Goal: Task Accomplishment & Management: Use online tool/utility

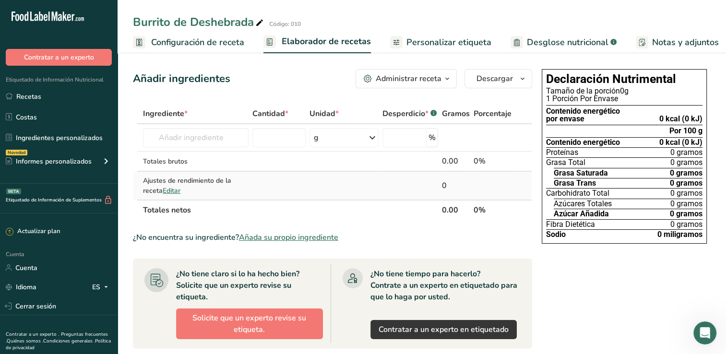
scroll to position [240, 0]
click at [205, 135] on input "text" at bounding box center [196, 137] width 106 height 19
click at [282, 237] on span "Añada su propio ingrediente" at bounding box center [288, 238] width 99 height 12
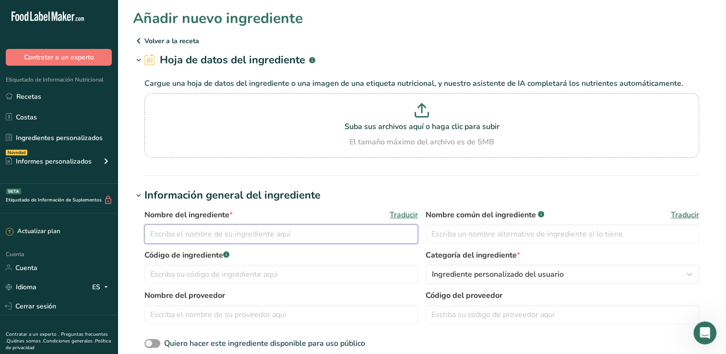
click at [239, 228] on input "text" at bounding box center [280, 233] width 273 height 19
type input "Falda de res cocida"
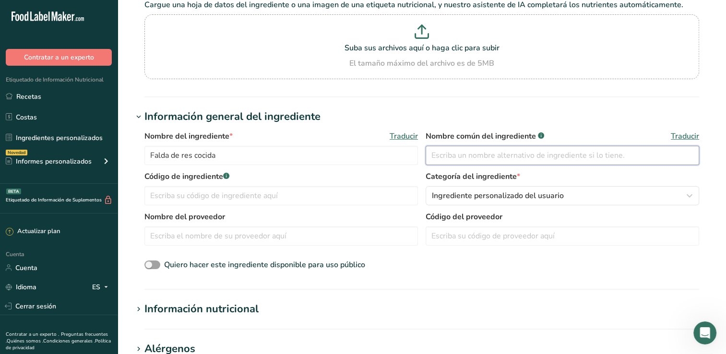
scroll to position [96, 0]
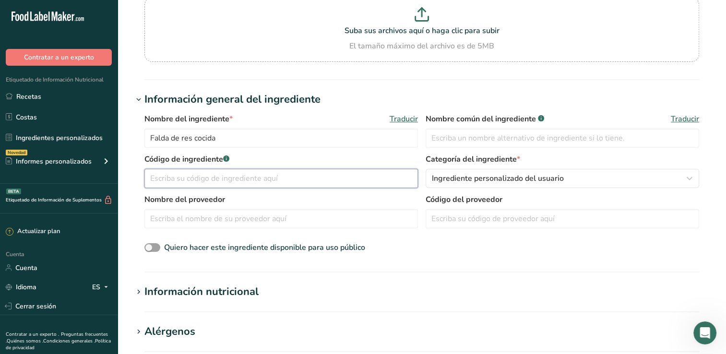
click at [259, 172] on input "text" at bounding box center [280, 178] width 273 height 19
type input "2"
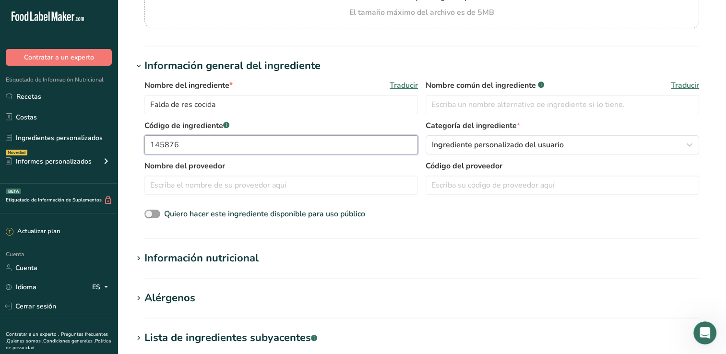
scroll to position [192, 0]
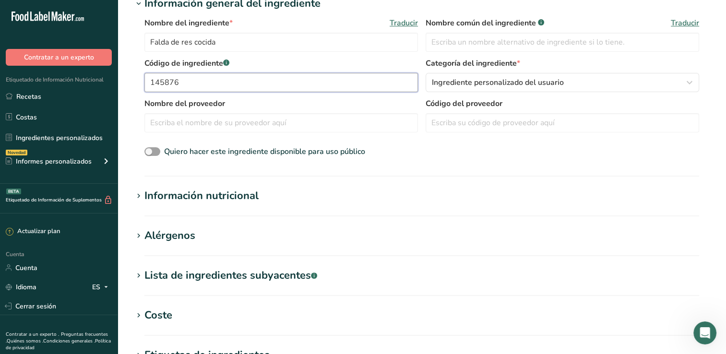
type input "145876"
click at [288, 188] on h1 "Información nutricional" at bounding box center [421, 196] width 577 height 16
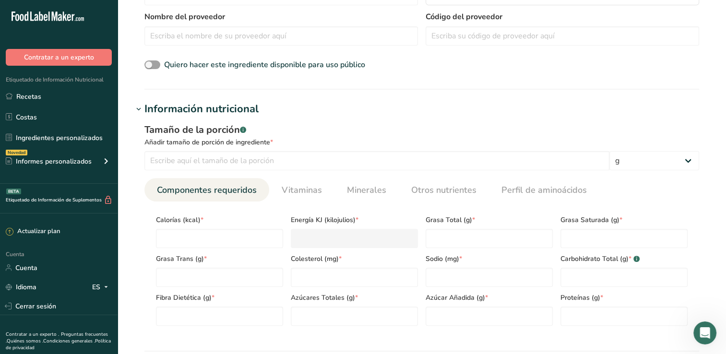
scroll to position [336, 0]
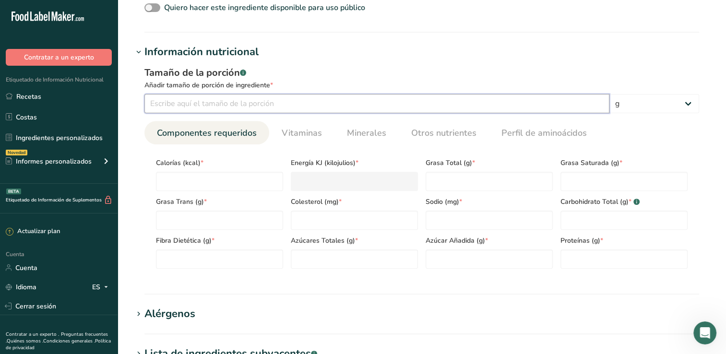
click at [365, 107] on input "number" at bounding box center [376, 103] width 465 height 19
type input "100"
click at [685, 98] on select "g kg Mg Mcg libras Onza litro Ml onza líquida [GEOGRAPHIC_DATA] cucharadita [GE…" at bounding box center [654, 103] width 90 height 19
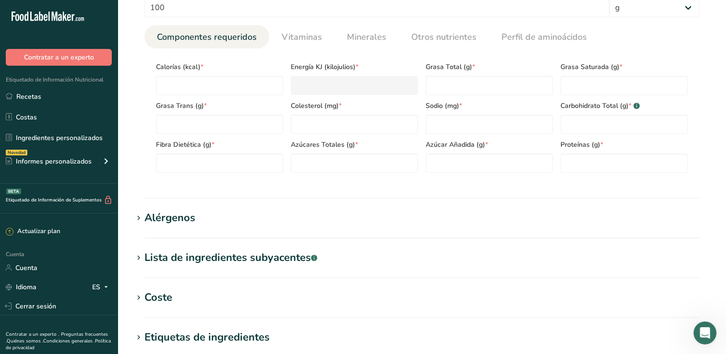
click at [229, 65] on span "Calorías (kcal) *" at bounding box center [219, 67] width 127 height 10
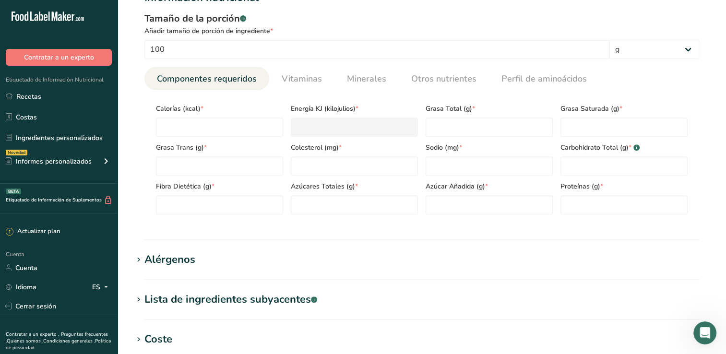
scroll to position [336, 0]
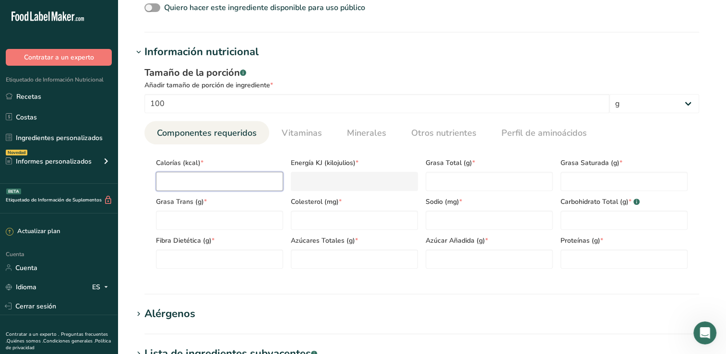
click at [188, 183] on input "number" at bounding box center [219, 181] width 127 height 19
type input "2"
type KJ "8.4"
type input "20"
type KJ "83.7"
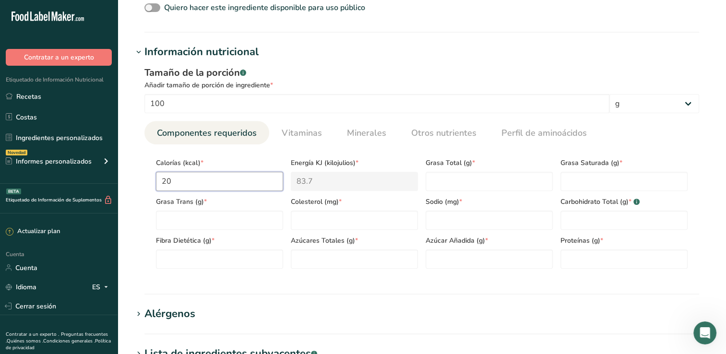
type input "209"
type KJ "874.5"
type input "209"
click at [434, 183] on Fat "number" at bounding box center [488, 181] width 127 height 19
type Fat "10.0"
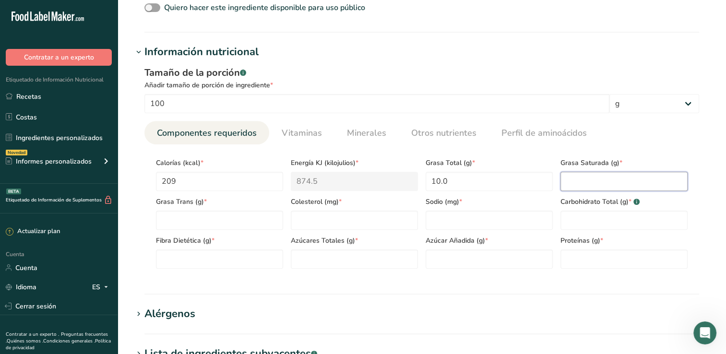
click at [609, 186] on Fat "number" at bounding box center [623, 181] width 127 height 19
type Fat "4.0"
click at [233, 220] on Fat "number" at bounding box center [219, 220] width 127 height 19
type Fat "0.4"
click at [368, 212] on input "number" at bounding box center [354, 220] width 127 height 19
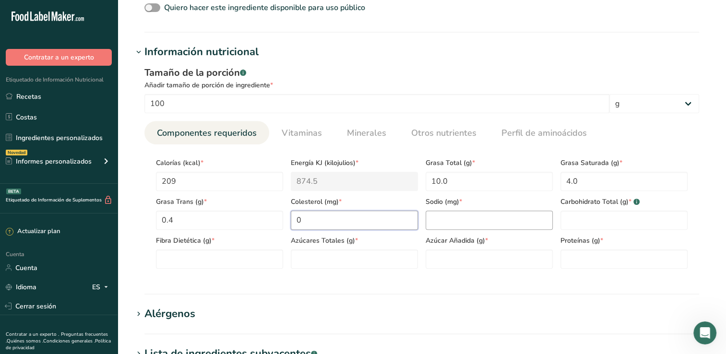
type input "0"
click at [464, 212] on input "number" at bounding box center [488, 220] width 127 height 19
type input "60"
click at [601, 224] on Carbohydrates "number" at bounding box center [623, 220] width 127 height 19
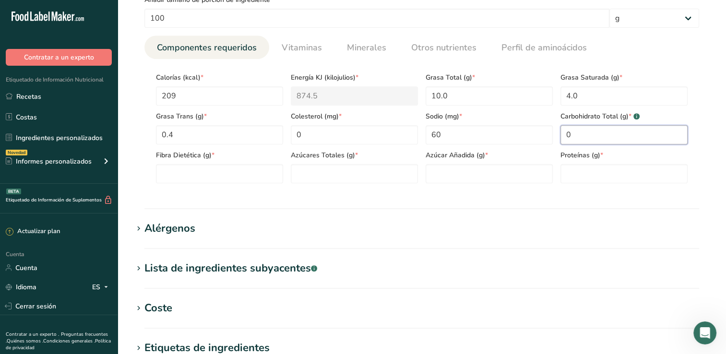
scroll to position [432, 0]
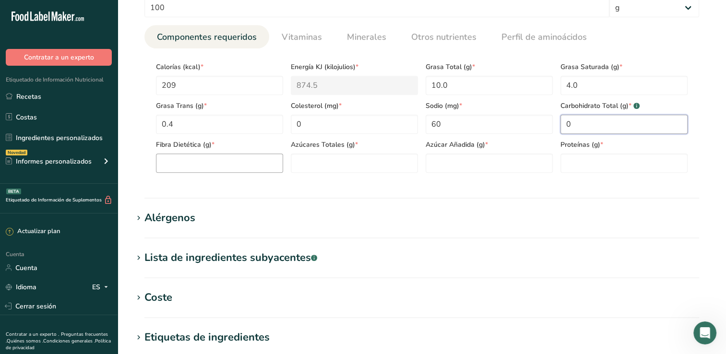
type Carbohydrates "0"
click at [213, 165] on Fiber "number" at bounding box center [219, 162] width 127 height 19
type Fiber "0"
click at [317, 165] on Sugars "number" at bounding box center [354, 162] width 127 height 19
type Sugars "0"
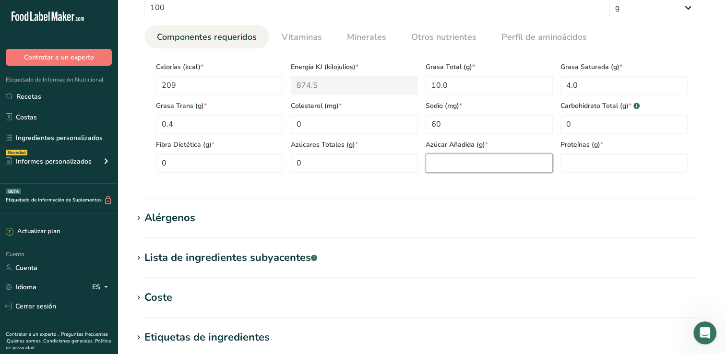
click at [514, 164] on Sugars "number" at bounding box center [488, 162] width 127 height 19
type Sugars "0"
click at [612, 159] on input "number" at bounding box center [623, 162] width 127 height 19
type input "27.6"
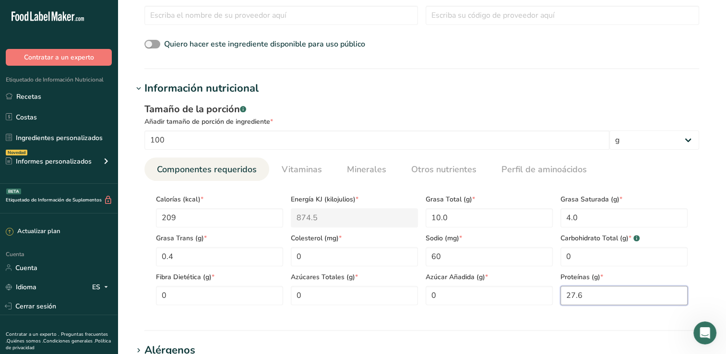
scroll to position [288, 0]
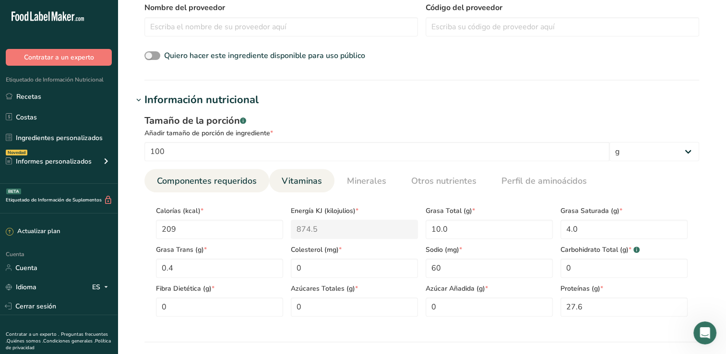
click at [291, 179] on span "Vitaminas" at bounding box center [302, 181] width 40 height 13
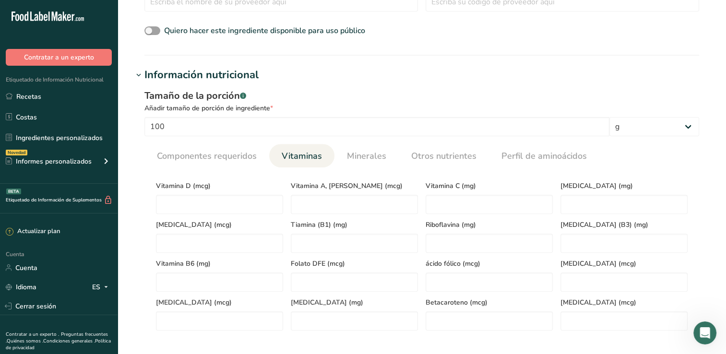
scroll to position [336, 0]
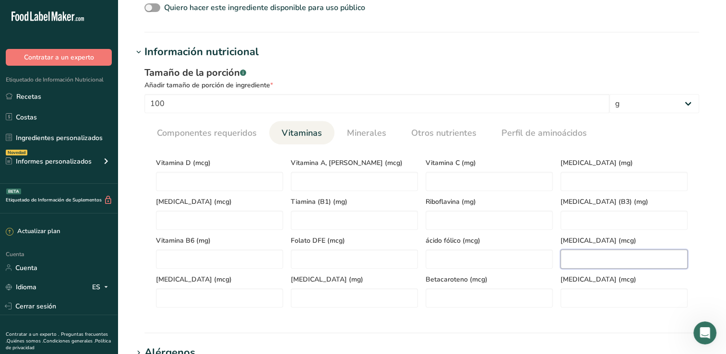
click at [584, 262] on B12 "number" at bounding box center [623, 258] width 127 height 19
type B12 "2.4"
click at [220, 263] on B6 "number" at bounding box center [219, 258] width 127 height 19
type B6 "0.5"
click at [591, 220] on \(B3\) "number" at bounding box center [623, 220] width 127 height 19
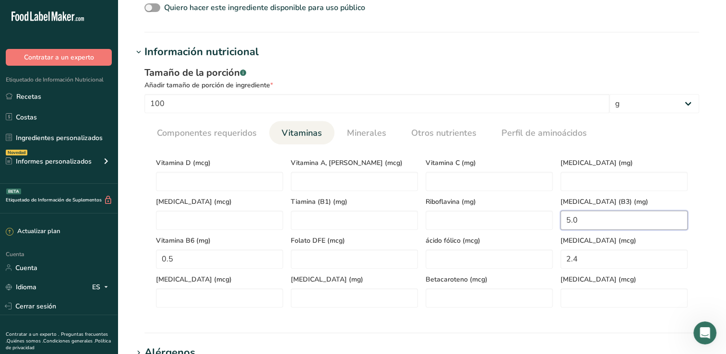
type \(B3\) "5.0"
click at [446, 218] on \(B2\) "number" at bounding box center [488, 220] width 127 height 19
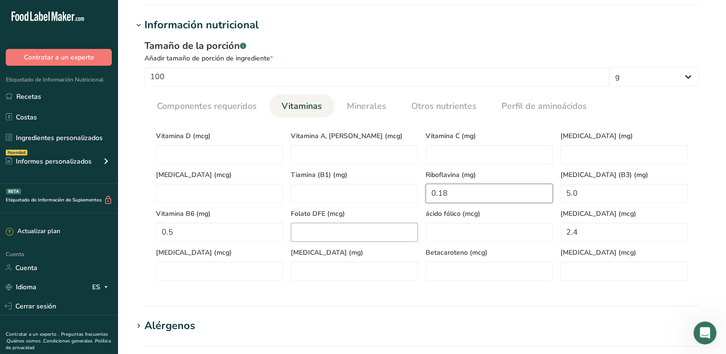
scroll to position [384, 0]
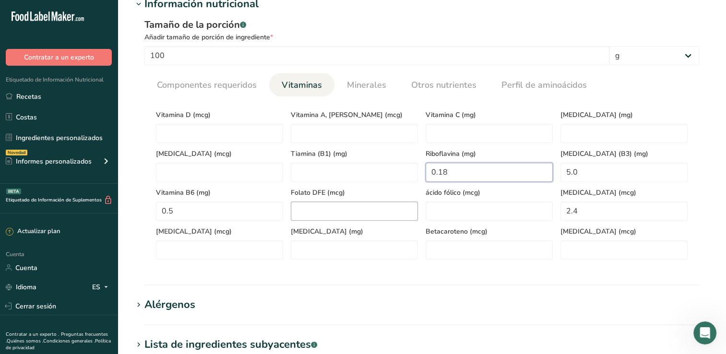
type \(B2\) "0.18"
click at [319, 248] on acid "number" at bounding box center [354, 249] width 127 height 19
type acid "0.5"
click at [341, 214] on DFE "number" at bounding box center [354, 210] width 127 height 19
type DFE "8"
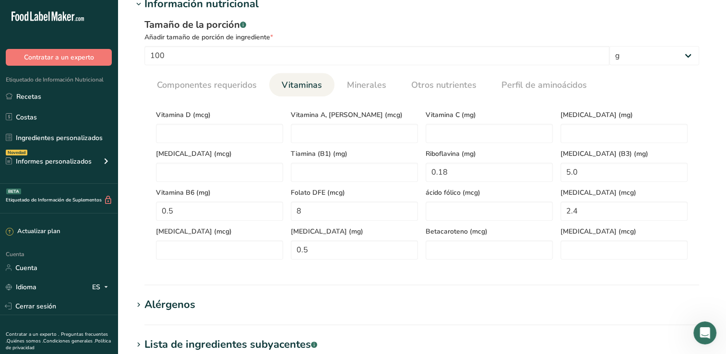
click at [556, 131] on div "[MEDICAL_DATA] (mg)" at bounding box center [623, 123] width 135 height 39
click at [565, 131] on E "number" at bounding box center [623, 133] width 127 height 19
type E "0.2"
click at [234, 164] on K "number" at bounding box center [219, 172] width 127 height 19
type K "1"
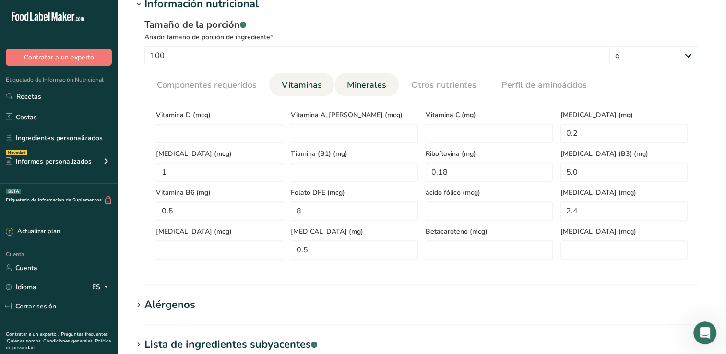
click at [370, 86] on span "Minerales" at bounding box center [366, 85] width 39 height 13
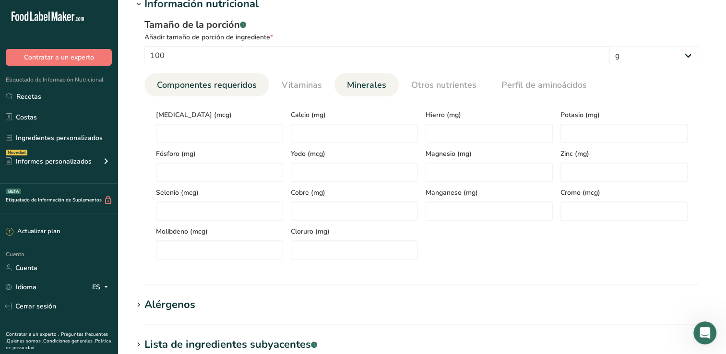
click at [236, 94] on link "Componentes requeridos" at bounding box center [206, 85] width 107 height 24
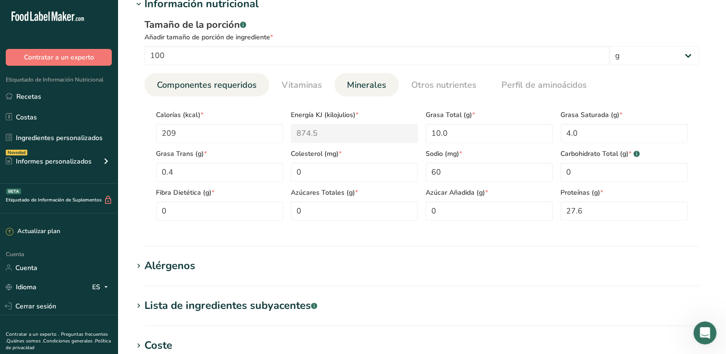
click at [353, 84] on span "Minerales" at bounding box center [366, 85] width 39 height 13
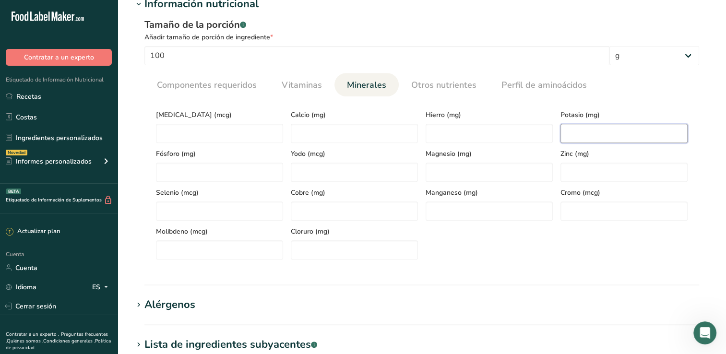
click at [577, 134] on input "number" at bounding box center [623, 133] width 127 height 19
type input "330"
click at [209, 173] on input "number" at bounding box center [219, 172] width 127 height 19
type input "210"
click at [451, 205] on input "number" at bounding box center [488, 210] width 127 height 19
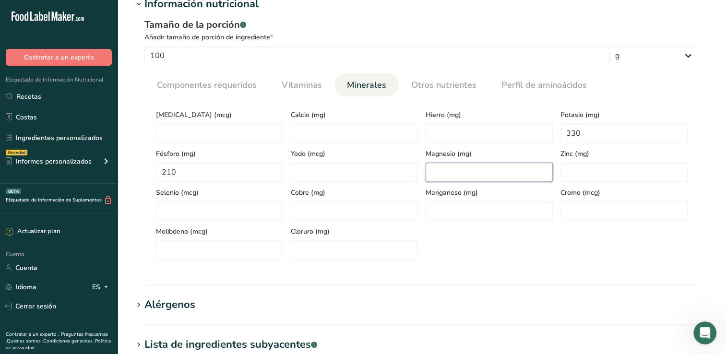
click at [465, 172] on input "number" at bounding box center [488, 172] width 127 height 19
type input "23"
click at [457, 137] on input "number" at bounding box center [488, 133] width 127 height 19
type input "2.6"
click at [575, 173] on input "number" at bounding box center [623, 172] width 127 height 19
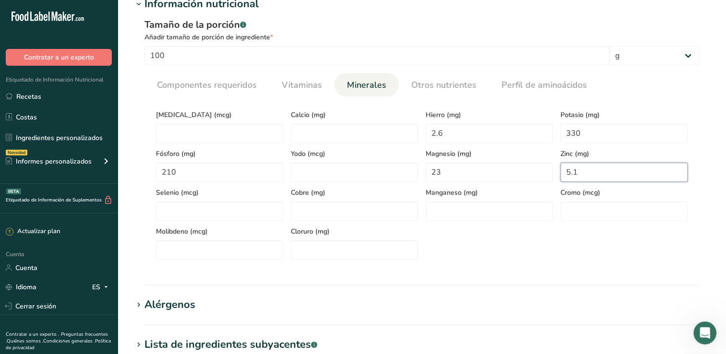
type input "5.1"
click at [209, 208] on input "number" at bounding box center [219, 210] width 127 height 19
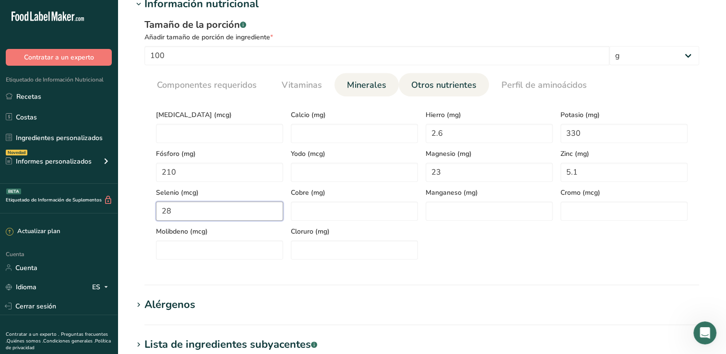
type input "28"
click at [428, 93] on link "Otros nutrientes" at bounding box center [443, 85] width 73 height 24
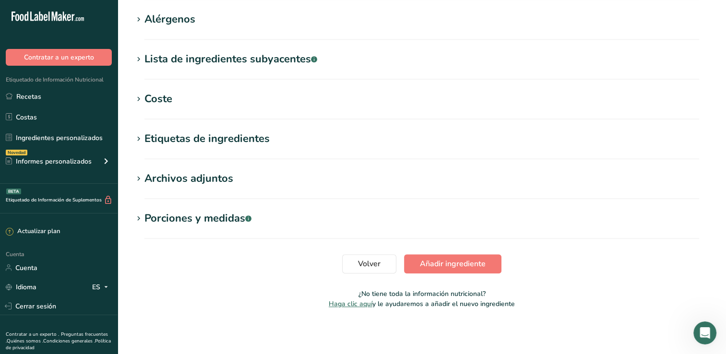
scroll to position [747, 0]
click at [451, 258] on span "Añadir ingrediente" at bounding box center [453, 264] width 66 height 12
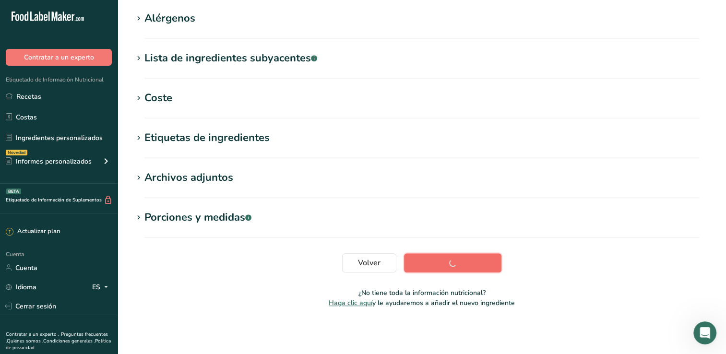
scroll to position [161, 0]
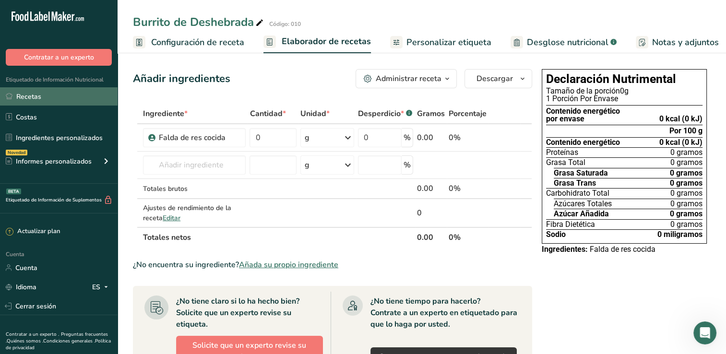
click at [55, 99] on link "Recetas" at bounding box center [59, 96] width 118 height 18
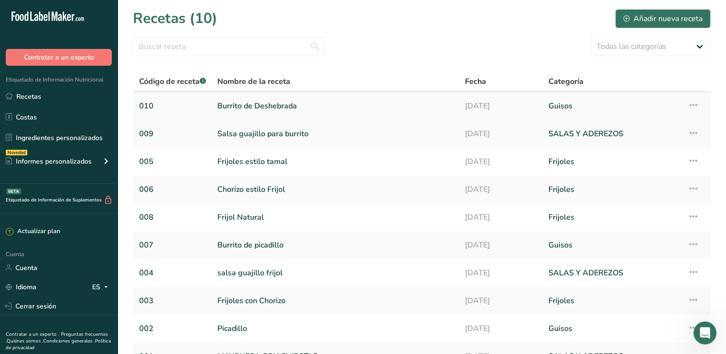
click at [251, 105] on link "Burrito de Deshebrada" at bounding box center [335, 106] width 236 height 20
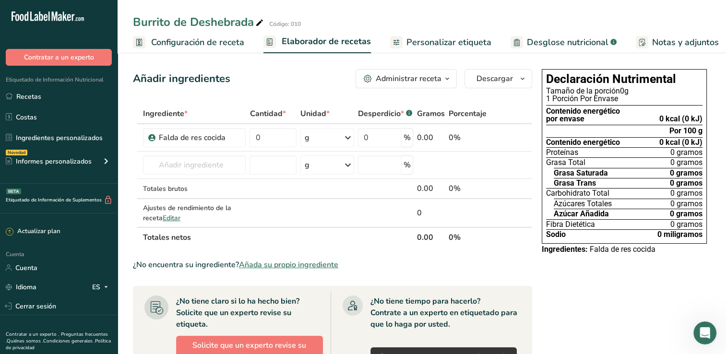
click at [261, 23] on icon at bounding box center [259, 22] width 9 height 13
type input "B"
type input "Deshebrada para burrito"
click at [272, 141] on input "0" at bounding box center [272, 137] width 47 height 19
type input "21.800"
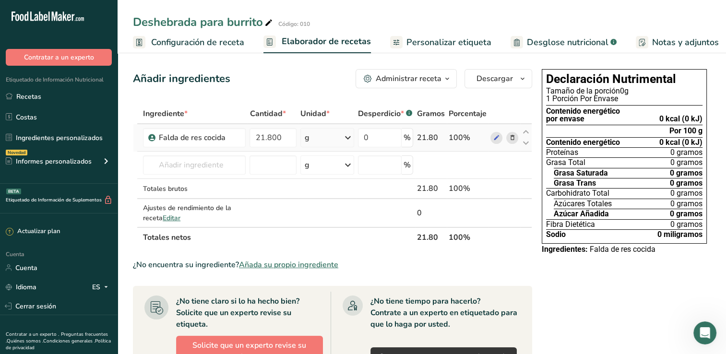
click at [333, 132] on div "Ingrediente * Cantidad * Unidad * Desperdicio * .a-a{fill:#347362;}.b-a{fill:#f…" at bounding box center [332, 176] width 399 height 144
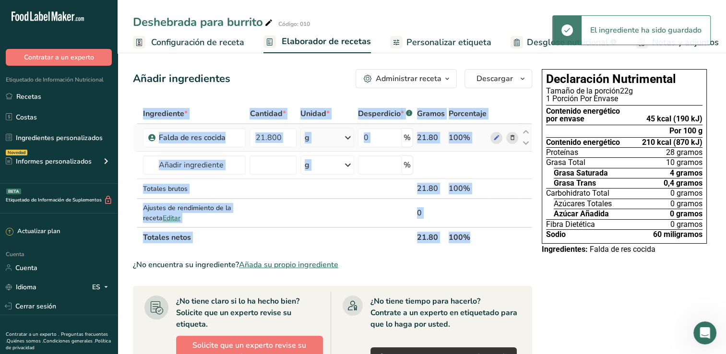
click at [348, 137] on icon at bounding box center [348, 137] width 12 height 17
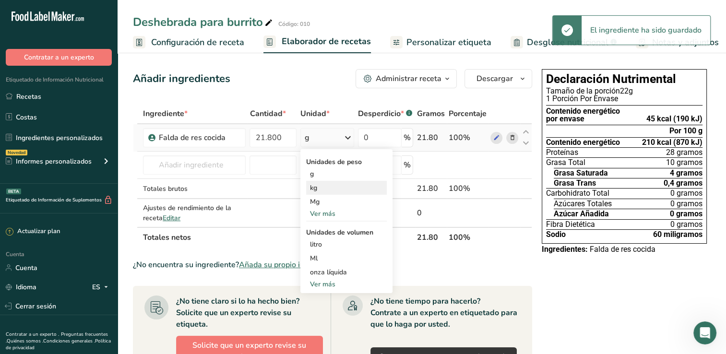
click at [325, 188] on div "kg" at bounding box center [346, 188] width 81 height 14
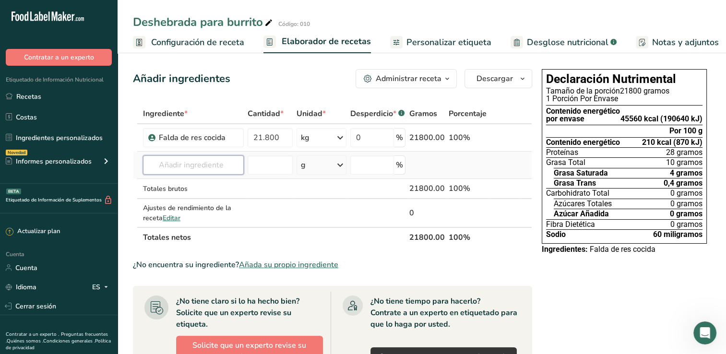
click at [210, 167] on input "text" at bounding box center [193, 164] width 101 height 19
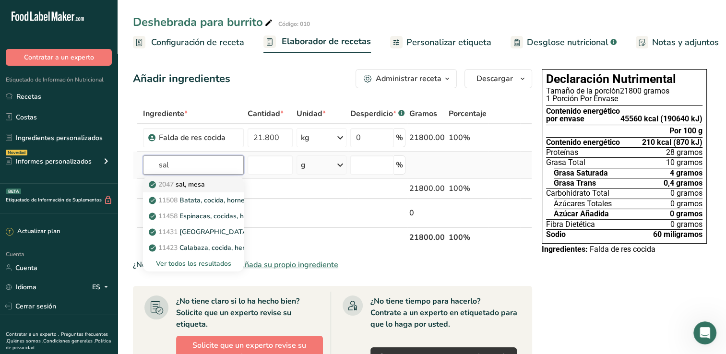
type input "sal"
click at [192, 186] on font "sal, mesa" at bounding box center [190, 184] width 29 height 9
type input "Salt, table"
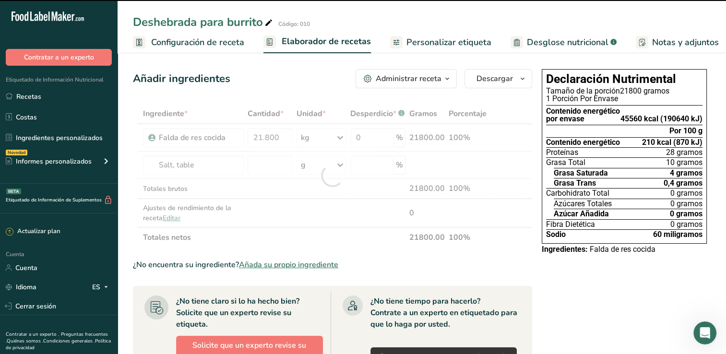
type input "0"
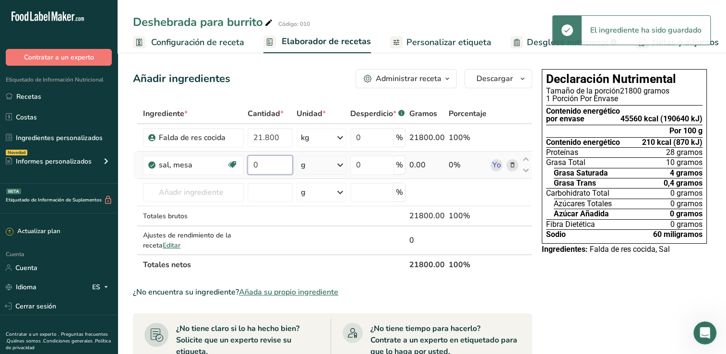
click at [260, 162] on input "0" at bounding box center [269, 164] width 45 height 19
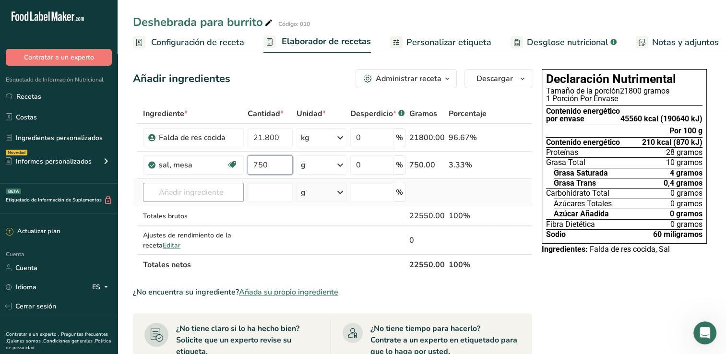
type input "750"
click at [209, 192] on div "Ingrediente * Cantidad * Unidad * Desperdicio * .a-a{fill:#347362;}.b-a{fill:#f…" at bounding box center [332, 189] width 399 height 171
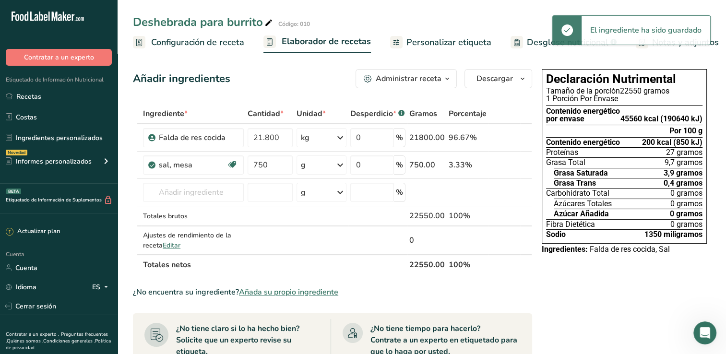
click at [284, 287] on span "Añada su propio ingrediente" at bounding box center [288, 292] width 99 height 12
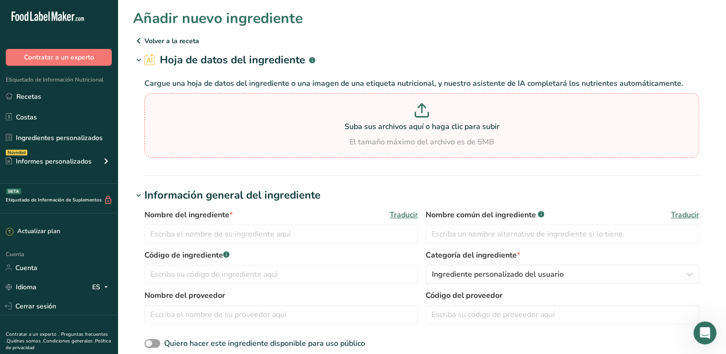
click at [455, 125] on p "Suba sus archivos aquí o haga clic para subir" at bounding box center [422, 127] width 550 height 12
click at [455, 125] on input "Suba sus archivos aquí o haga clic para subir El tamaño máximo del archivo es d…" at bounding box center [421, 125] width 554 height 65
type input "C:\fakepath\knor res.png"
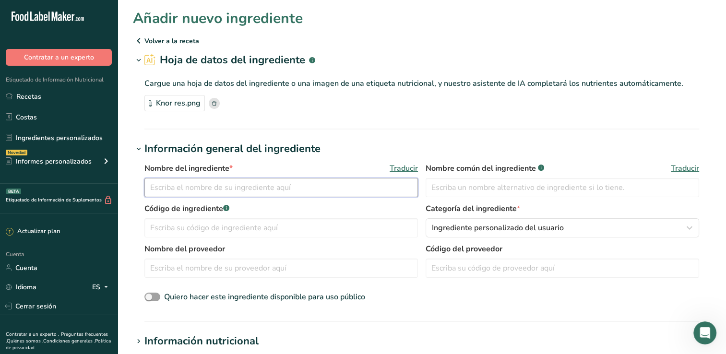
click at [274, 189] on input "text" at bounding box center [280, 187] width 273 height 19
click at [222, 187] on input "Saborizante a res" at bounding box center [280, 187] width 273 height 19
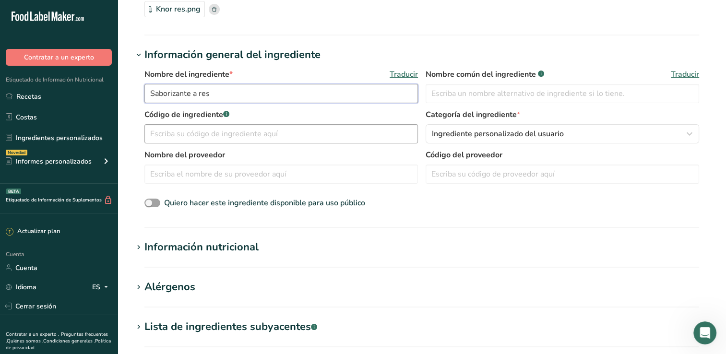
scroll to position [96, 0]
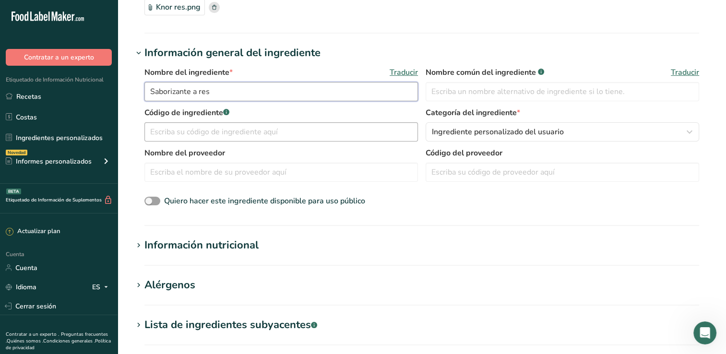
type input "Saborizante a res"
click at [265, 133] on input "text" at bounding box center [280, 131] width 273 height 19
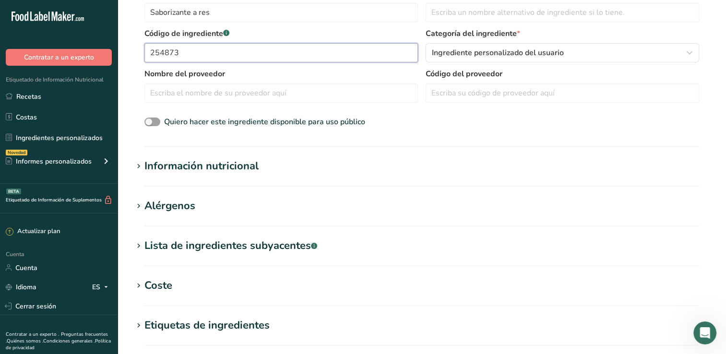
scroll to position [192, 0]
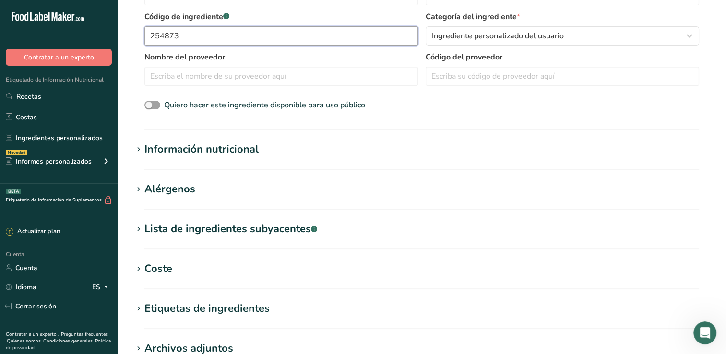
type input "254873"
click at [218, 153] on div "Información nutricional" at bounding box center [201, 149] width 114 height 16
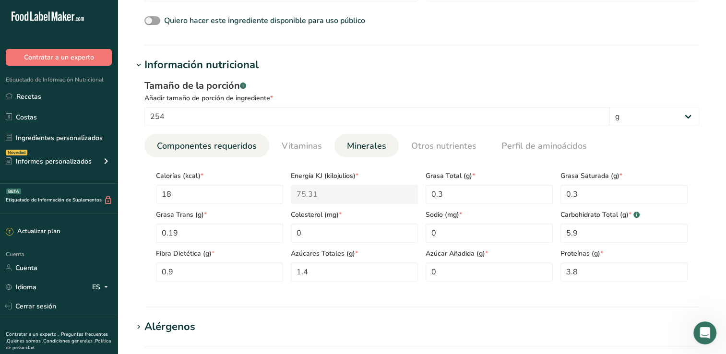
scroll to position [288, 0]
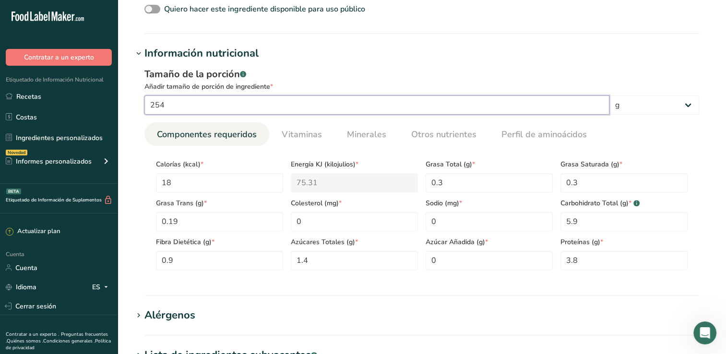
click at [416, 103] on input "254" at bounding box center [376, 104] width 465 height 19
type input "2"
type input "100"
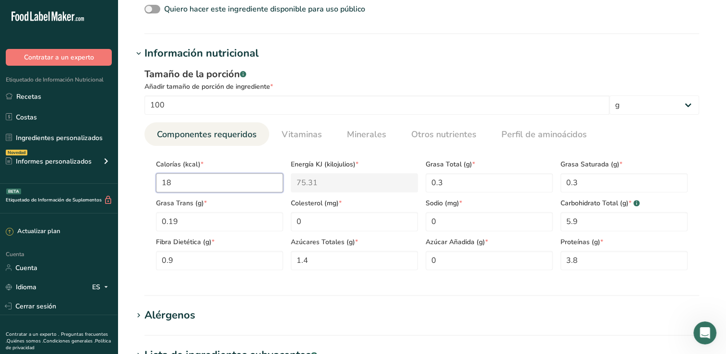
click at [224, 180] on input "18" at bounding box center [219, 182] width 127 height 19
click at [589, 261] on input "3.8" at bounding box center [623, 260] width 127 height 19
type input "1.5"
click at [587, 185] on Fat "0.3" at bounding box center [623, 182] width 127 height 19
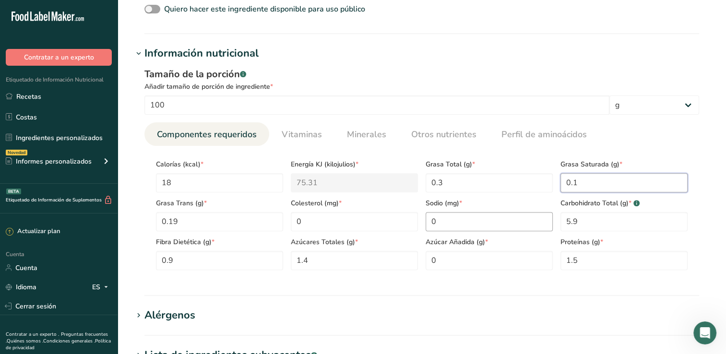
type Fat "0.1"
click at [454, 225] on input "0" at bounding box center [488, 221] width 127 height 19
type input "0"
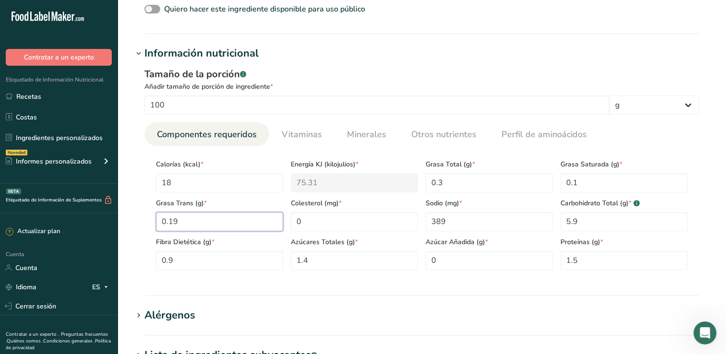
click at [259, 225] on Fat "0.19" at bounding box center [219, 221] width 127 height 19
click at [467, 228] on input "389" at bounding box center [488, 221] width 127 height 19
type input "153"
click at [167, 220] on Fat "0.19" at bounding box center [219, 221] width 127 height 19
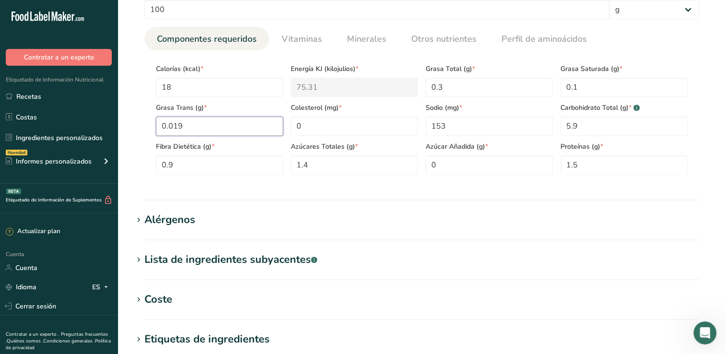
scroll to position [384, 0]
type Fat "0.019"
click at [213, 216] on h1 "Alérgenos" at bounding box center [421, 220] width 577 height 16
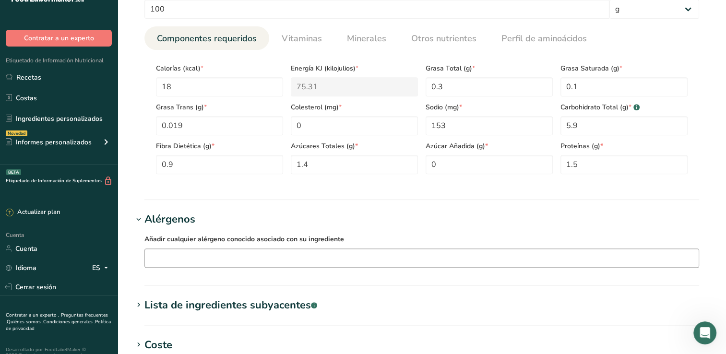
scroll to position [29, 0]
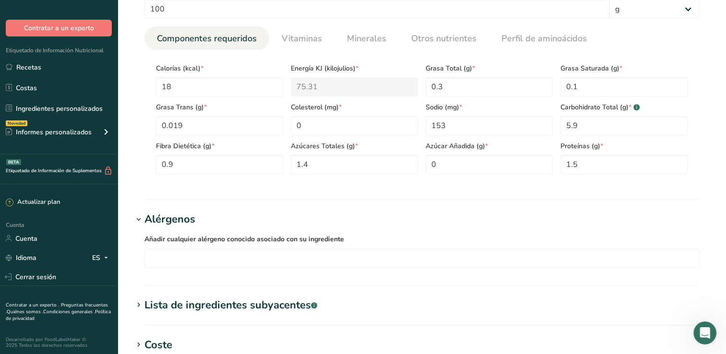
click at [164, 212] on div "Alérgenos" at bounding box center [169, 220] width 51 height 16
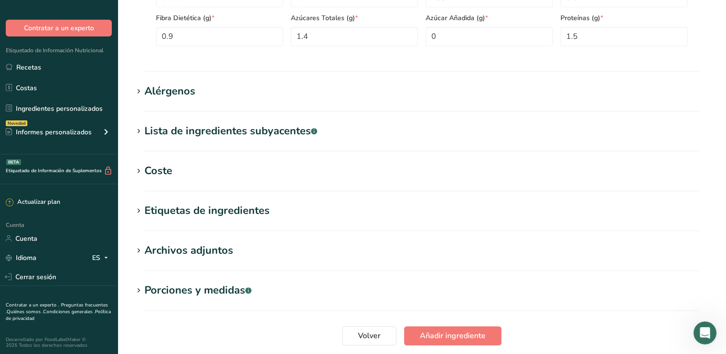
scroll to position [528, 0]
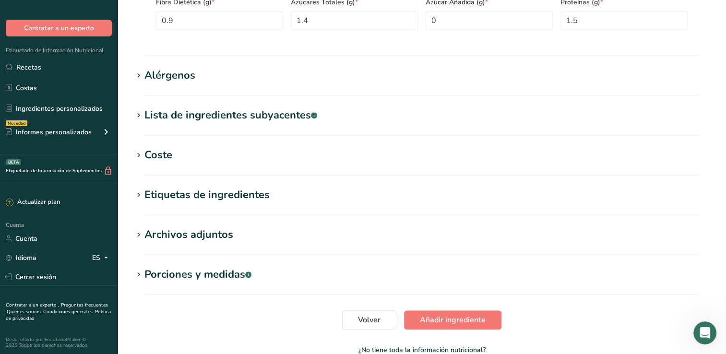
click at [220, 122] on div "Lista de ingredientes subyacentes .a-a{fill:#347362;}.b-a{fill:#fff;}" at bounding box center [230, 115] width 173 height 16
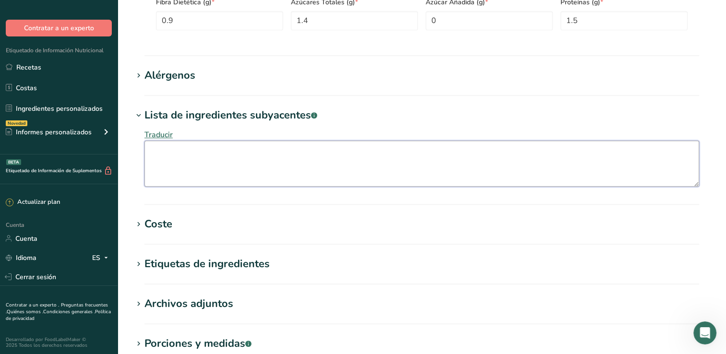
click at [231, 172] on textarea at bounding box center [421, 164] width 554 height 46
type textarea "M"
click at [208, 153] on textarea "[MEDICAL_DATA] Monosodico" at bounding box center [421, 164] width 554 height 46
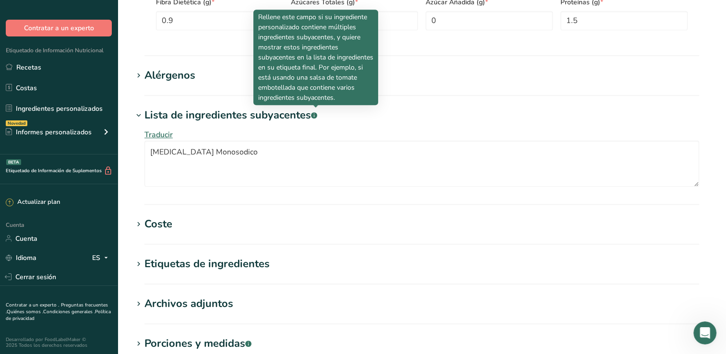
click at [351, 111] on h1 "Lista de ingredientes subyacentes .a-a{fill:#347362;}.b-a{fill:#fff;}" at bounding box center [421, 115] width 577 height 16
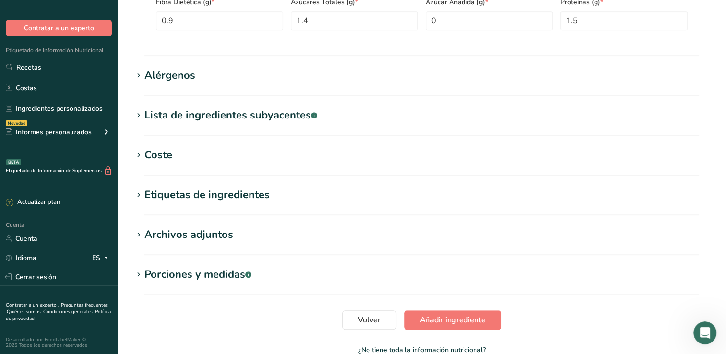
click at [295, 118] on font "Lista de ingredientes subyacentes" at bounding box center [227, 115] width 166 height 14
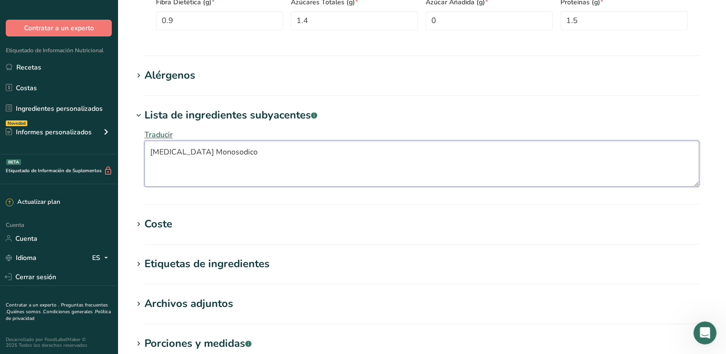
click at [242, 153] on textarea "[MEDICAL_DATA] Monosodico" at bounding box center [421, 164] width 554 height 46
type textarea "[MEDICAL_DATA] Monosódico"
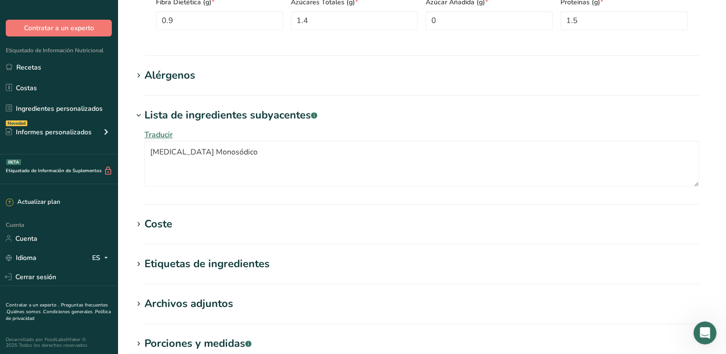
click at [370, 125] on div "Traducir [MEDICAL_DATA] Monosódico" at bounding box center [421, 157] width 577 height 69
click at [363, 122] on h1 "Lista de ingredientes subyacentes .a-a{fill:#347362;}.b-a{fill:#fff;}" at bounding box center [421, 115] width 577 height 16
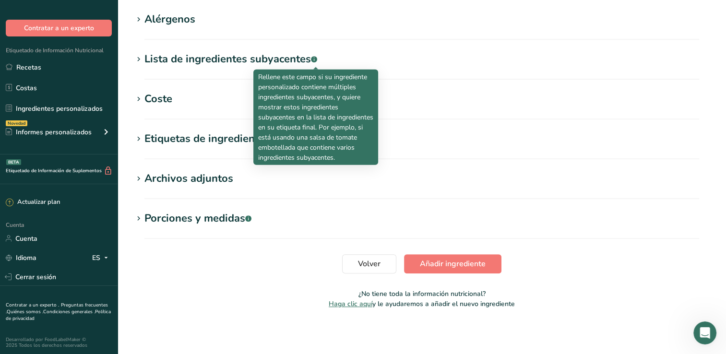
scroll to position [584, 0]
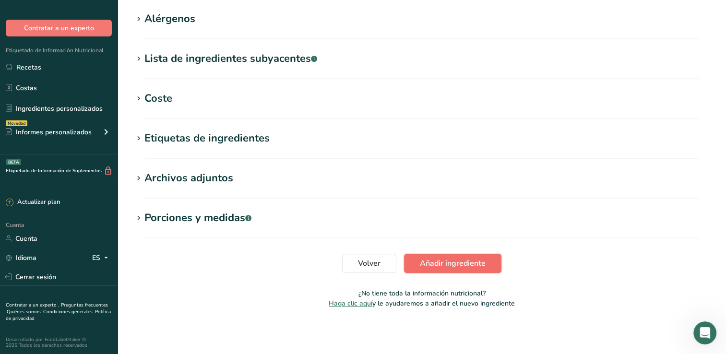
click at [459, 267] on span "Añadir ingrediente" at bounding box center [453, 264] width 66 height 12
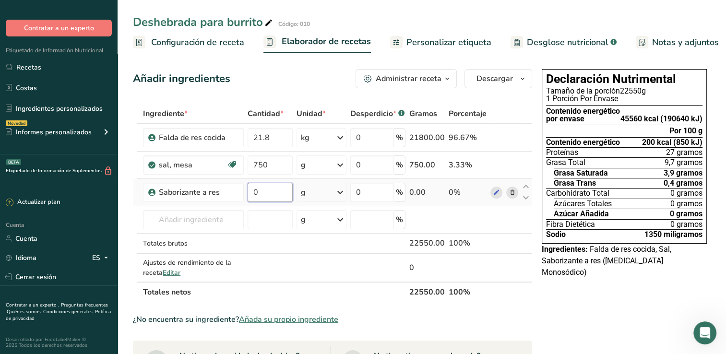
click at [268, 193] on input "0" at bounding box center [269, 192] width 45 height 19
type input "300"
click at [483, 239] on div "Ingrediente * Cantidad * Unidad * Desperdicio * .a-a{fill:#347362;}.b-a{fill:#f…" at bounding box center [332, 203] width 399 height 199
click at [208, 216] on input "text" at bounding box center [193, 219] width 101 height 19
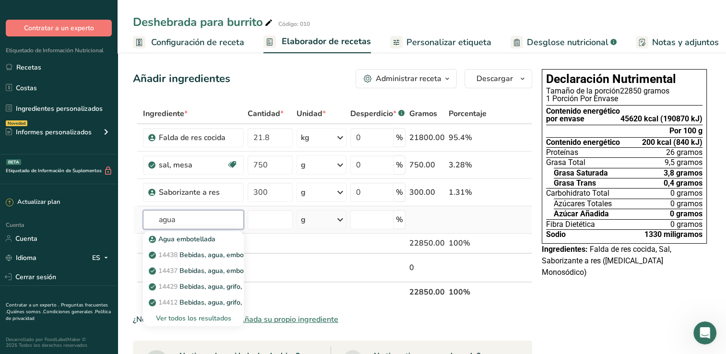
type input "agua"
click at [209, 316] on div "Ver todos los resultados" at bounding box center [193, 318] width 85 height 10
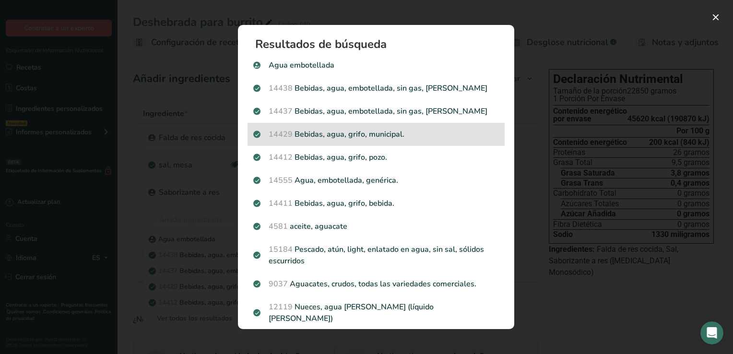
click at [326, 131] on p "14429 [GEOGRAPHIC_DATA], agua, grifo, municipal." at bounding box center [376, 135] width 246 height 12
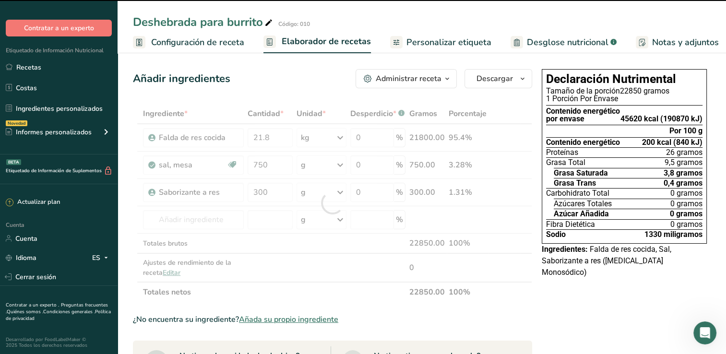
type input "0"
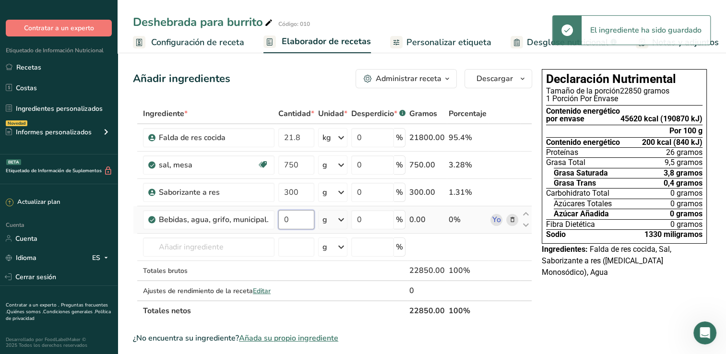
click at [307, 222] on input "0" at bounding box center [296, 219] width 36 height 19
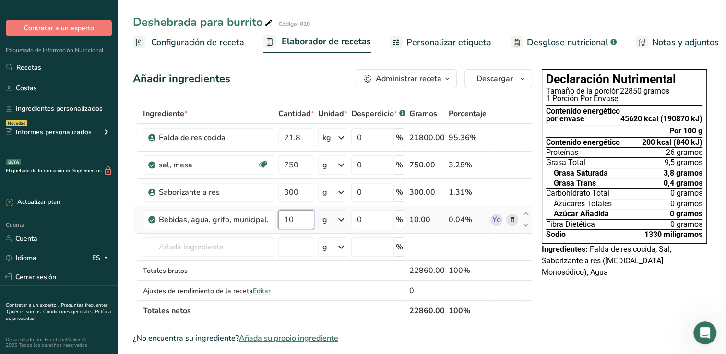
type input "10"
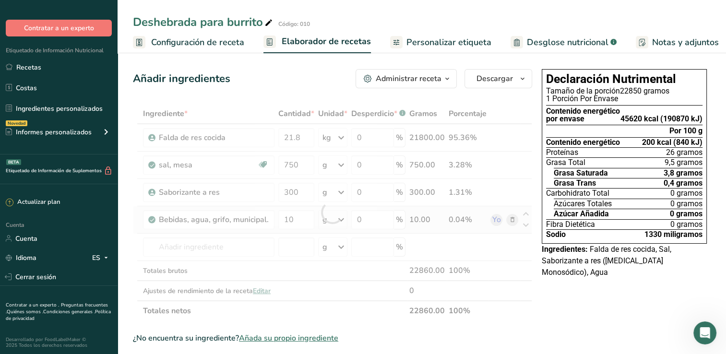
click at [341, 216] on div "Ingrediente * Cantidad * Unidad * Desperdicio * .a-a{fill:#347362;}.b-a{fill:#f…" at bounding box center [332, 212] width 399 height 217
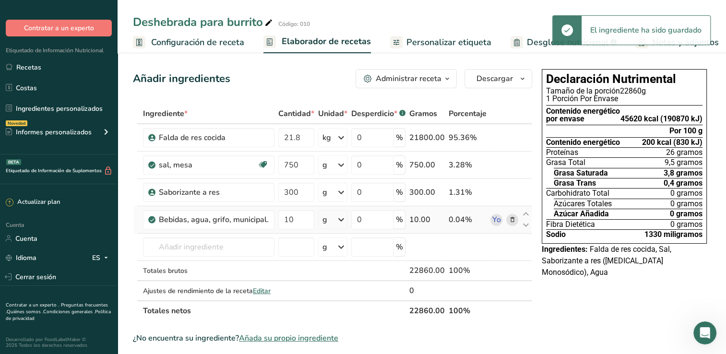
click at [343, 219] on icon at bounding box center [341, 219] width 12 height 17
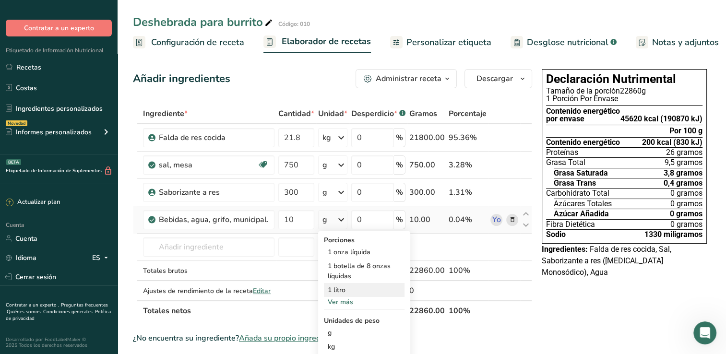
click at [340, 287] on div "1 litro" at bounding box center [364, 290] width 81 height 14
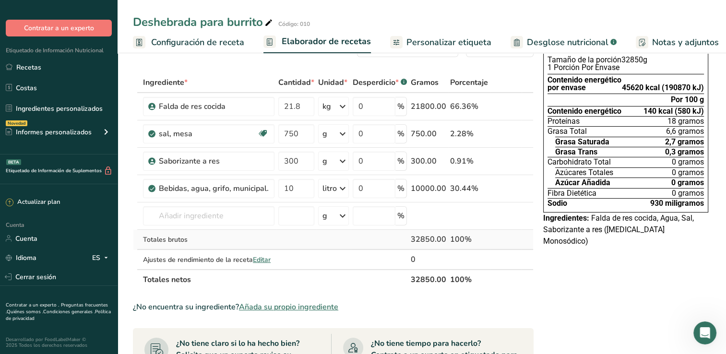
scroll to position [48, 0]
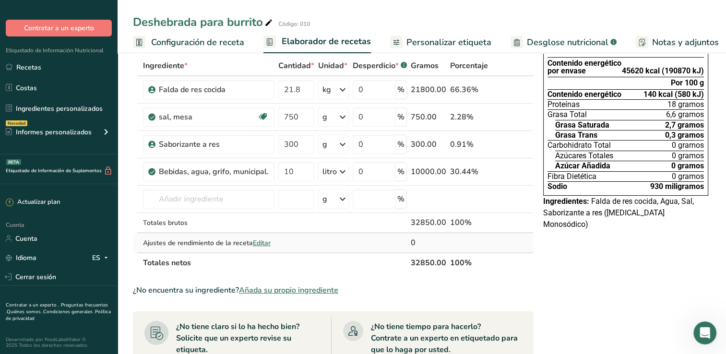
click at [257, 241] on span "Editar" at bounding box center [262, 242] width 18 height 9
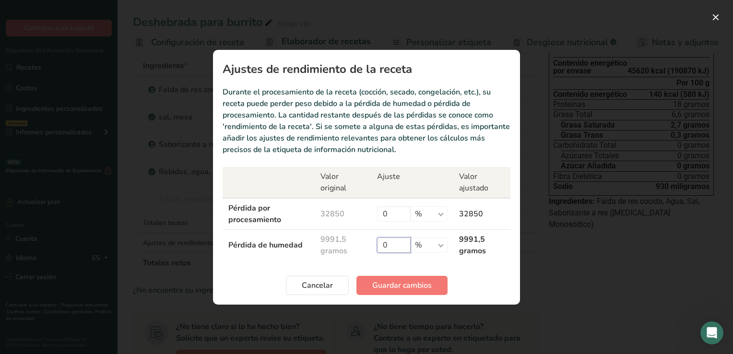
click at [389, 244] on input "0" at bounding box center [394, 244] width 34 height 15
type input "15"
click at [425, 286] on span "Guardar cambios" at bounding box center [401, 286] width 59 height 12
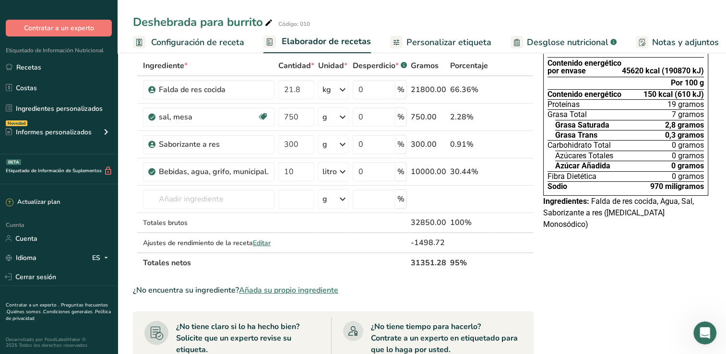
click at [541, 40] on span "Desglose nutricional" at bounding box center [568, 42] width 82 height 13
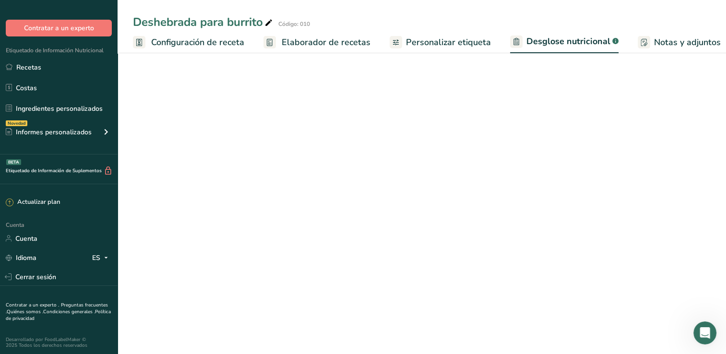
scroll to position [0, 84]
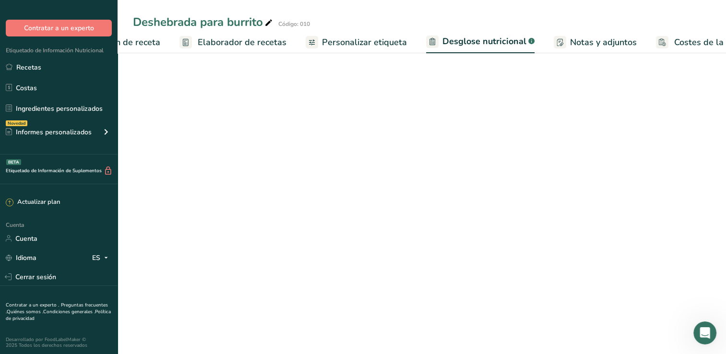
select select "Calories"
click at [223, 41] on span "Elaborador de recetas" at bounding box center [242, 42] width 89 height 13
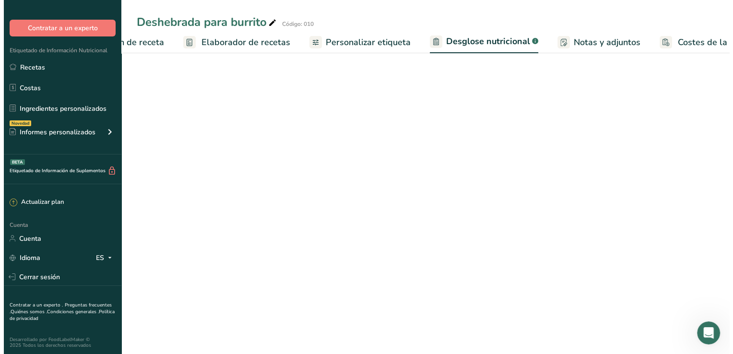
scroll to position [0, 119]
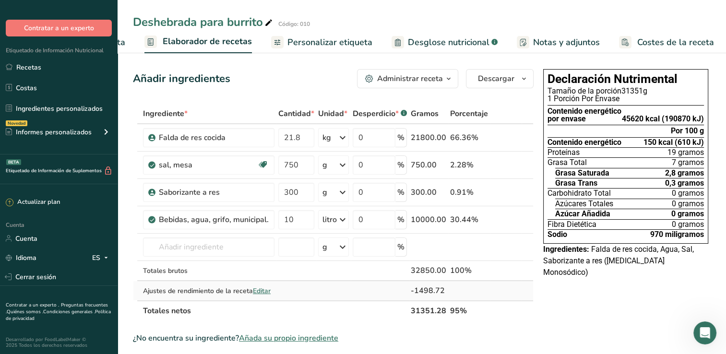
click at [268, 291] on span "Editar" at bounding box center [262, 290] width 18 height 9
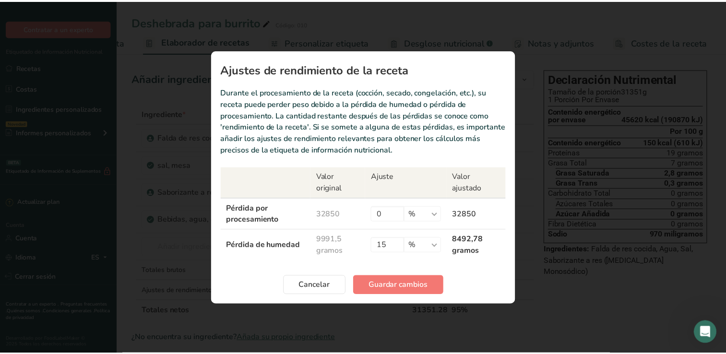
scroll to position [0, 111]
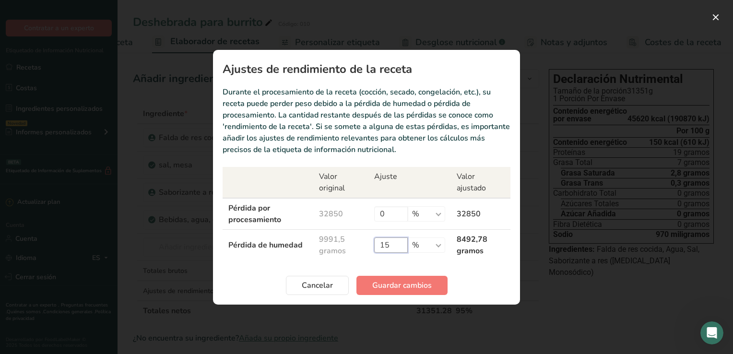
click at [398, 245] on input "15" at bounding box center [391, 244] width 34 height 15
type input "1"
type input "30"
click at [390, 283] on span "Guardar cambios" at bounding box center [401, 286] width 59 height 12
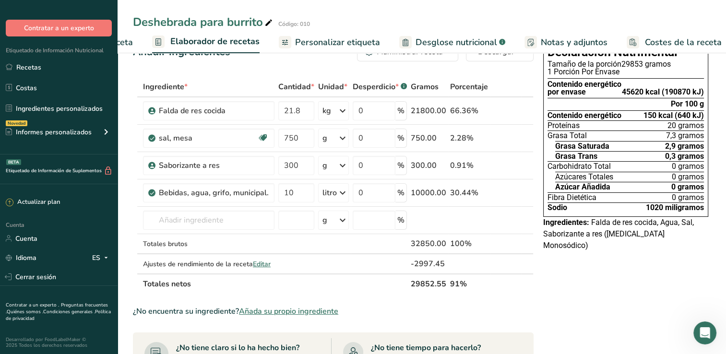
scroll to position [48, 0]
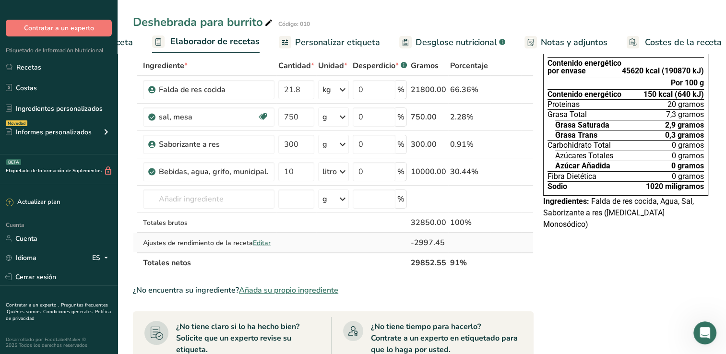
click at [262, 240] on span "Editar" at bounding box center [262, 242] width 18 height 9
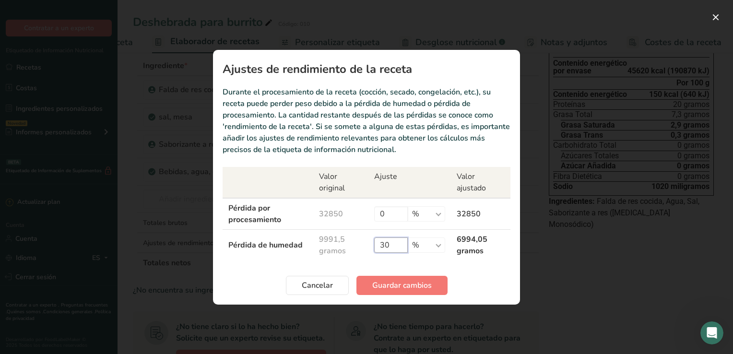
click at [397, 244] on input "30" at bounding box center [391, 244] width 34 height 15
type input "3"
type input "50"
click at [409, 286] on span "Guardar cambios" at bounding box center [401, 286] width 59 height 12
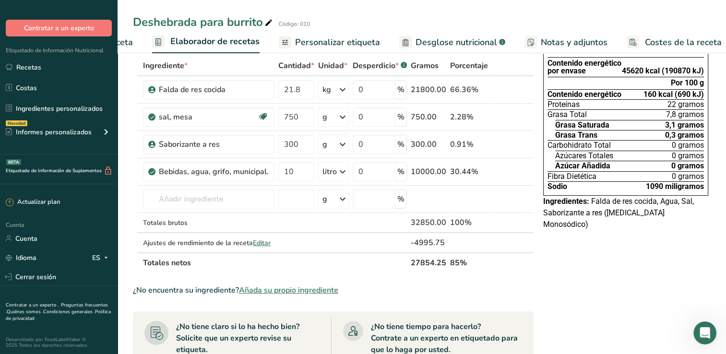
click at [309, 288] on span "Añada su propio ingrediente" at bounding box center [288, 290] width 99 height 12
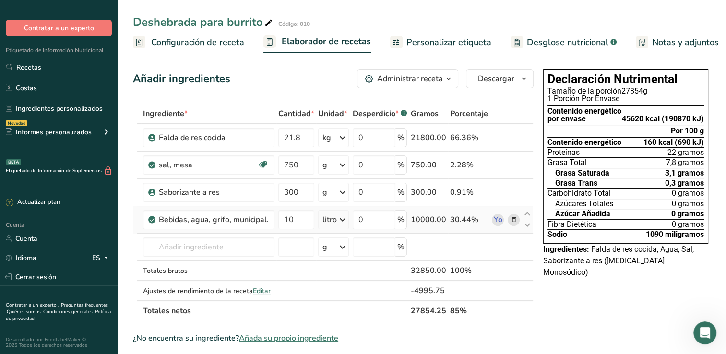
scroll to position [96, 0]
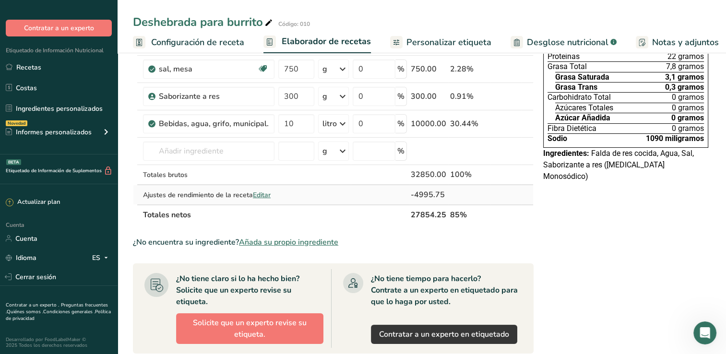
click at [255, 192] on span "Editar" at bounding box center [262, 194] width 18 height 9
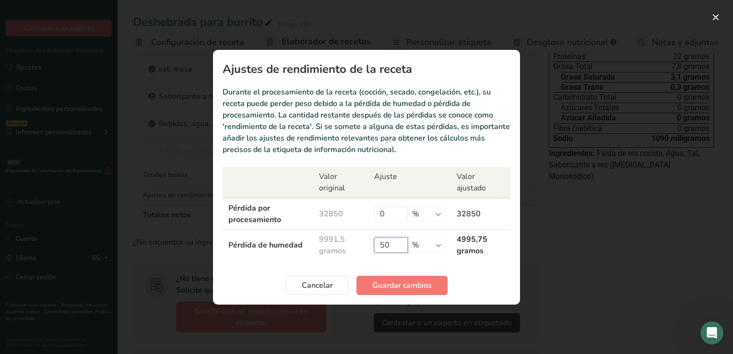
click at [399, 247] on input "50" at bounding box center [391, 244] width 34 height 15
type input "5"
type input "70"
click at [400, 286] on span "Guardar cambios" at bounding box center [401, 286] width 59 height 12
click at [400, 286] on div "Cancelar Guardar cambios" at bounding box center [367, 285] width 288 height 19
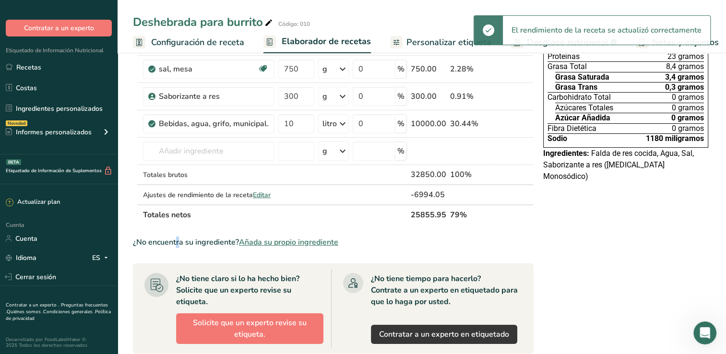
drag, startPoint x: 400, startPoint y: 286, endPoint x: 518, endPoint y: 233, distance: 130.1
click at [518, 233] on section "Ingrediente * Cantidad * Unidad * Desperdicio * .a-a{fill:#347362;}.b-a{fill:#f…" at bounding box center [333, 325] width 400 height 635
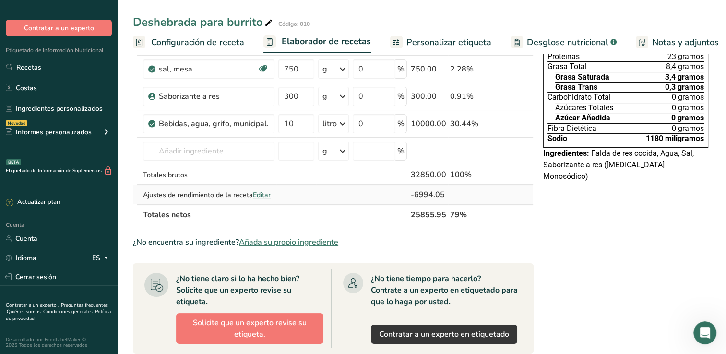
click at [260, 195] on span "Editar" at bounding box center [262, 194] width 18 height 9
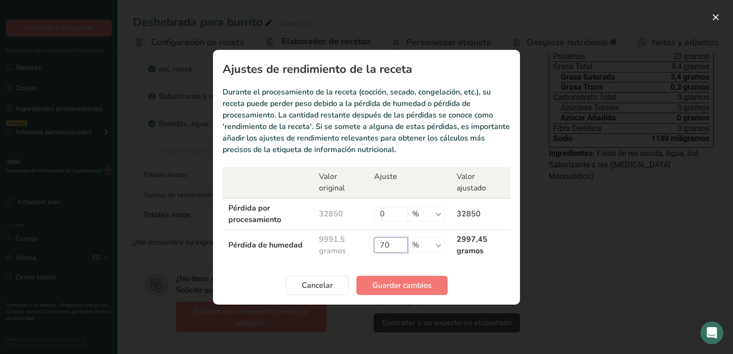
click at [395, 246] on input "70" at bounding box center [391, 244] width 34 height 15
type input "7"
type input "95"
click at [406, 280] on span "Guardar cambios" at bounding box center [401, 286] width 59 height 12
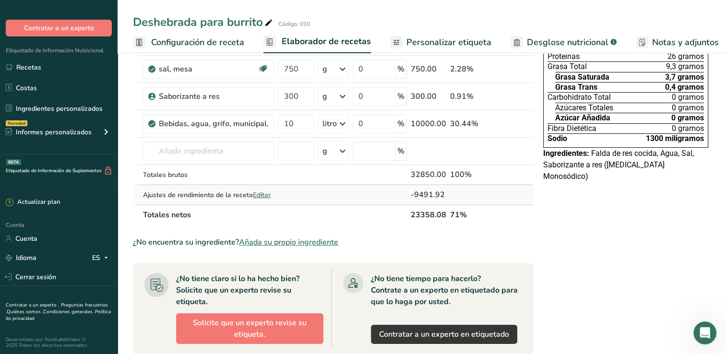
click at [262, 194] on span "Editar" at bounding box center [262, 194] width 18 height 9
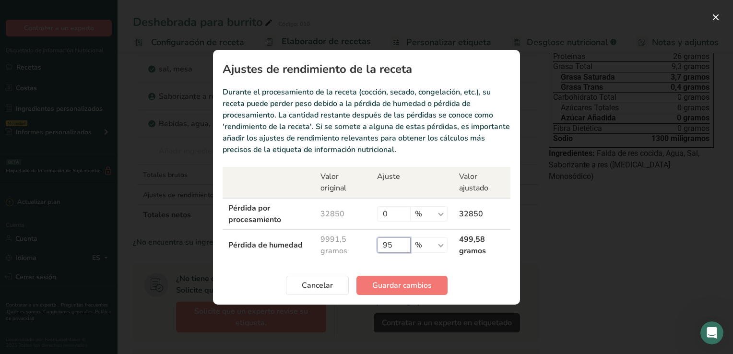
click at [396, 248] on input "95" at bounding box center [394, 244] width 34 height 15
type input "9"
type input "100"
click at [436, 248] on select "% g kg Mg Mcg libras Onza" at bounding box center [426, 244] width 37 height 15
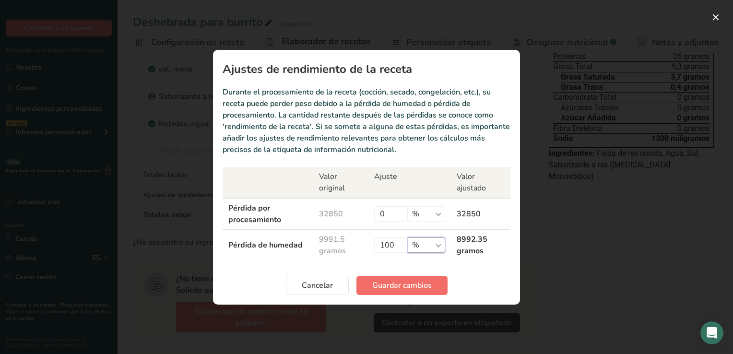
click at [436, 247] on select "% g kg Mg Mcg libras Onza" at bounding box center [426, 244] width 37 height 15
click at [405, 285] on span "Guardar cambios" at bounding box center [401, 286] width 59 height 12
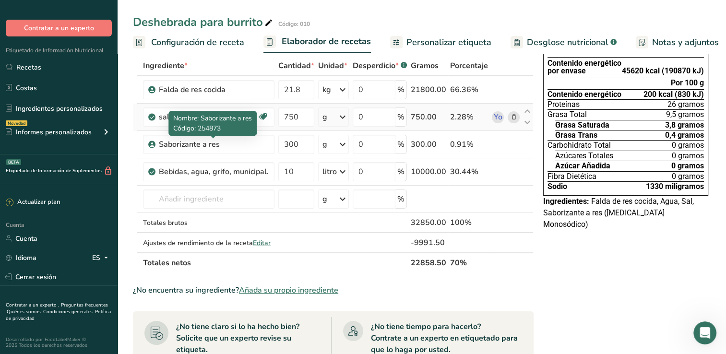
scroll to position [0, 0]
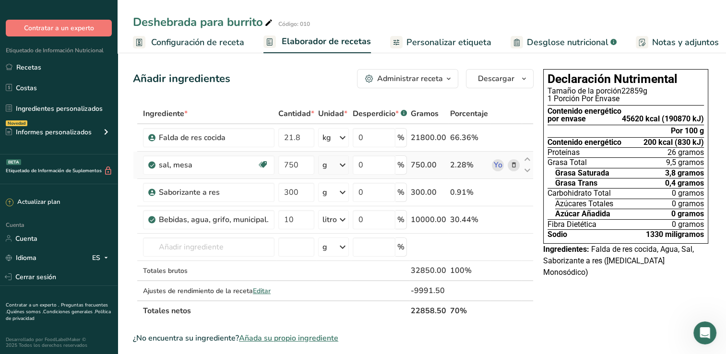
click at [515, 166] on icon at bounding box center [513, 165] width 7 height 10
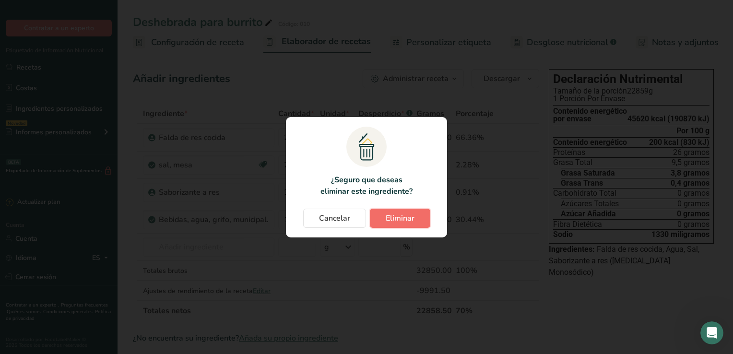
click at [380, 220] on button "Eliminar" at bounding box center [400, 218] width 60 height 19
type input "300"
type input "10"
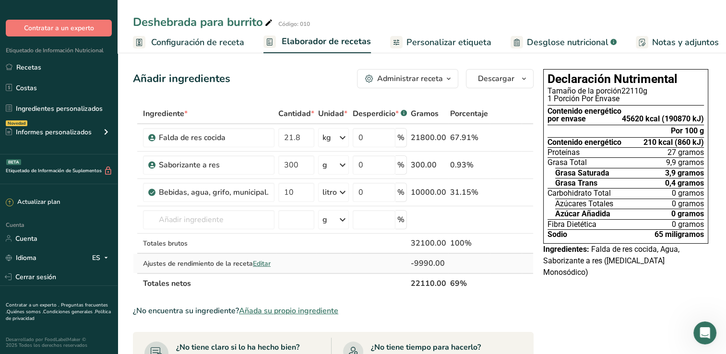
click at [258, 259] on span "Editar" at bounding box center [262, 263] width 18 height 9
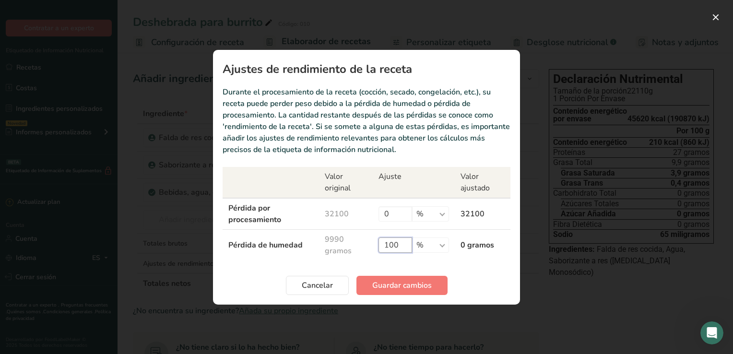
click at [403, 243] on input "100" at bounding box center [395, 244] width 34 height 15
type input "100"
click at [413, 286] on span "Guardar cambios" at bounding box center [401, 286] width 59 height 12
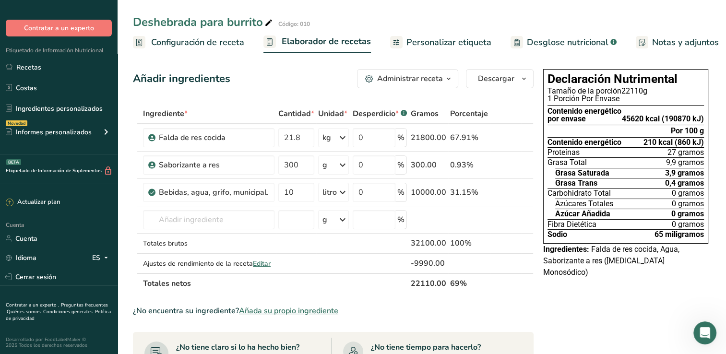
click at [527, 41] on span "Desglose nutricional" at bounding box center [568, 42] width 82 height 13
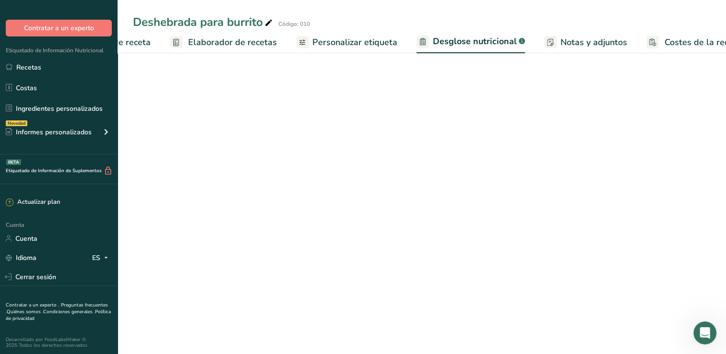
select select "Calories"
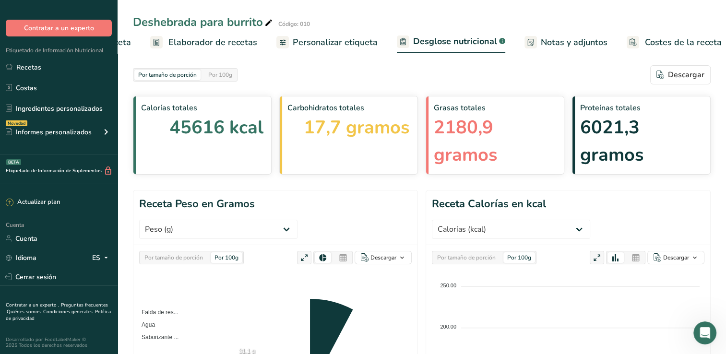
scroll to position [0, 119]
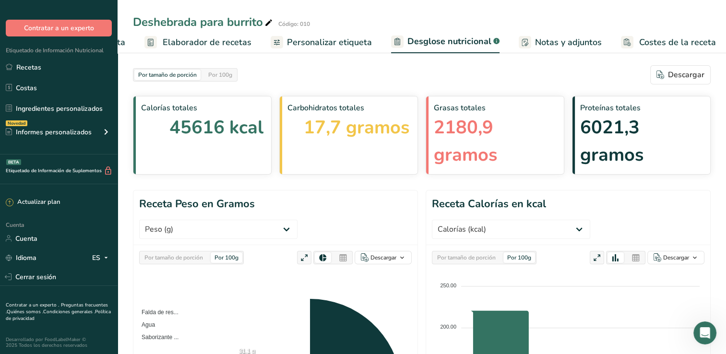
click at [315, 41] on span "Personalizar etiqueta" at bounding box center [329, 42] width 85 height 13
